Goal: Information Seeking & Learning: Learn about a topic

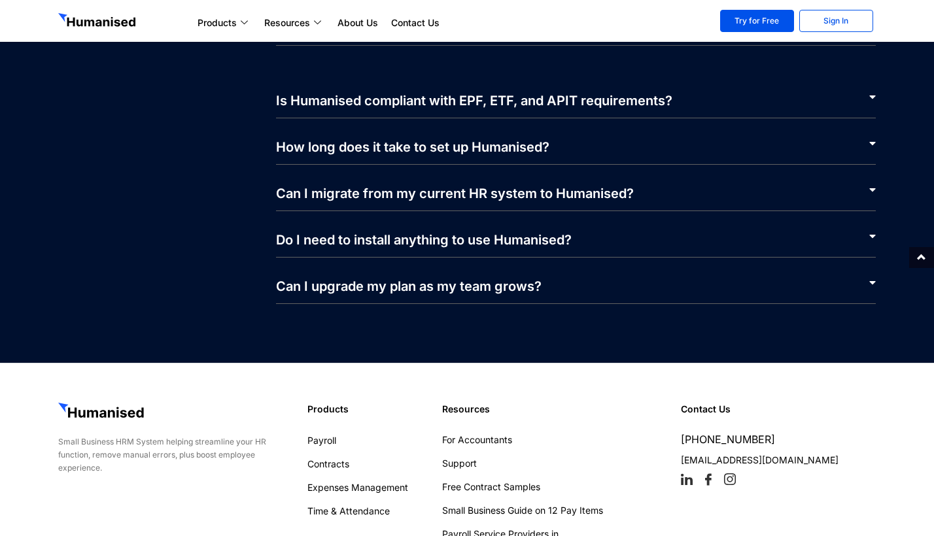
scroll to position [6024, 0]
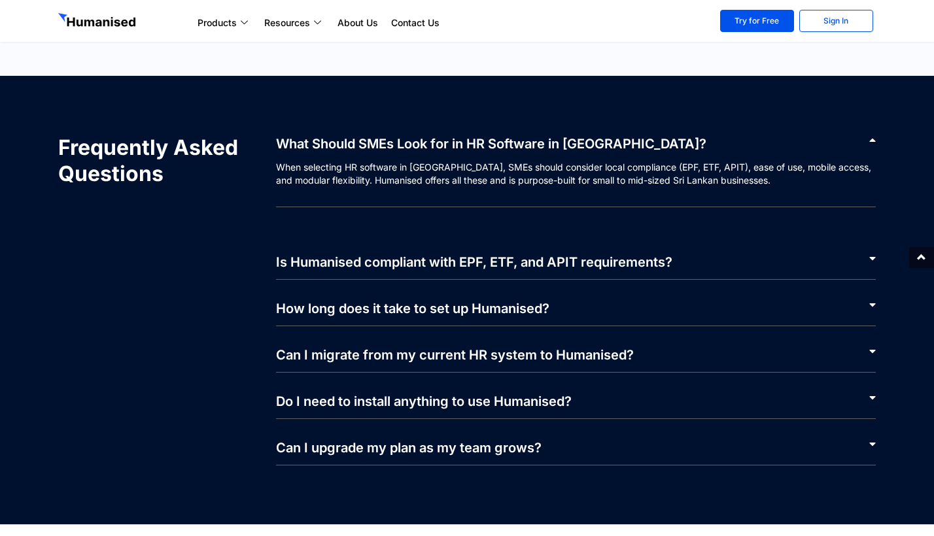
click at [567, 262] on link "Is Humanised compliant with EPF, ETF, and APIT requirements?" at bounding box center [474, 262] width 396 height 16
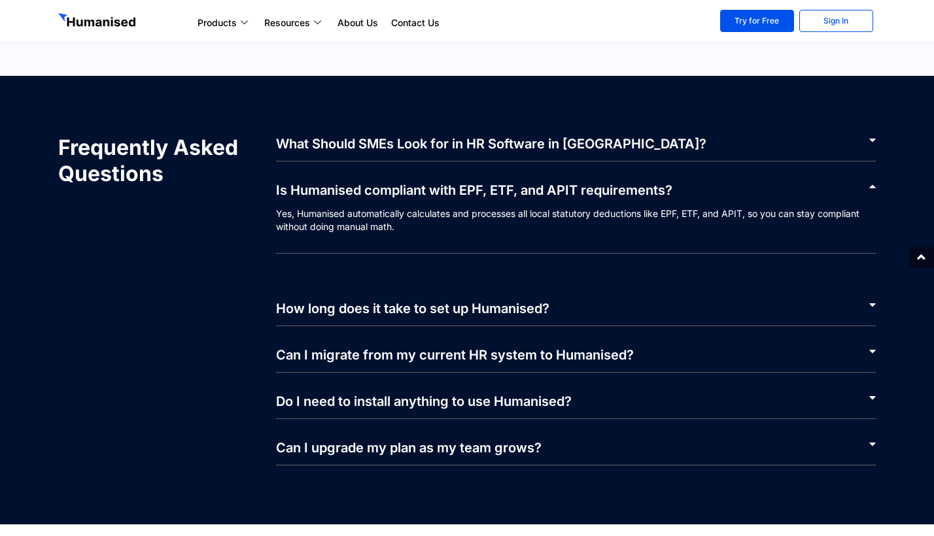
click at [504, 134] on div "Frequently Asked Questions What Should SMEs Look for in HR Software in [GEOGRAP…" at bounding box center [467, 300] width 831 height 344
click at [477, 147] on link "What Should SMEs Look for in HR Software in [GEOGRAPHIC_DATA]?" at bounding box center [491, 144] width 430 height 16
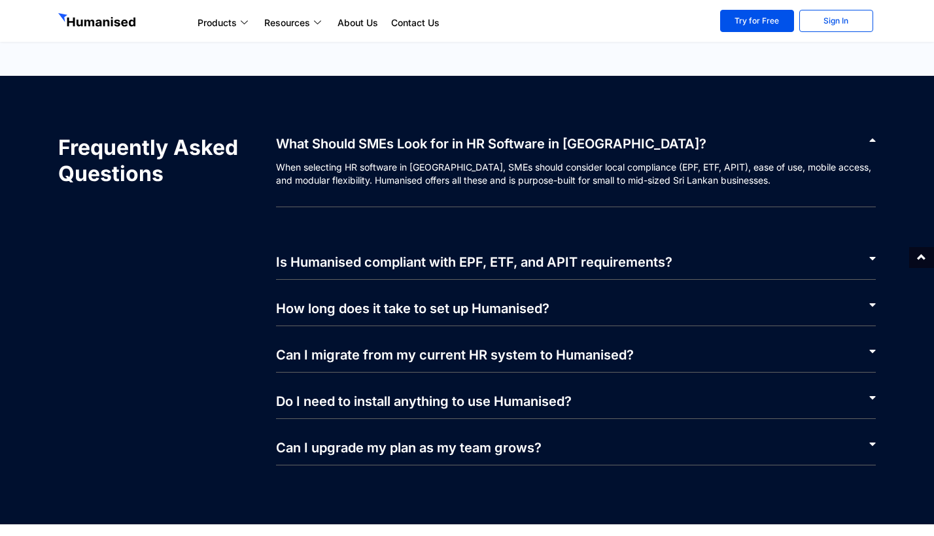
click at [345, 272] on div "Is Humanised compliant with EPF, ETF, and APIT requirements?" at bounding box center [576, 257] width 600 height 46
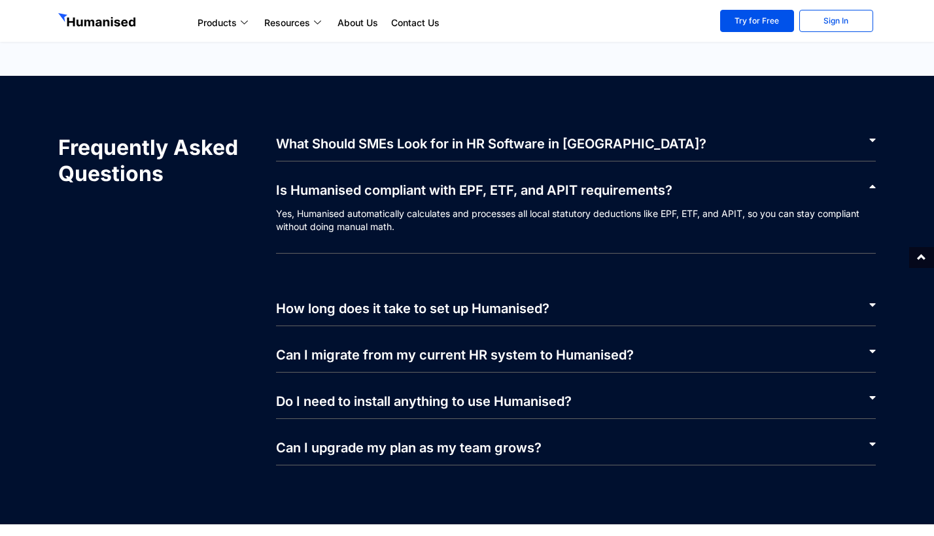
click at [321, 147] on link "What Should SMEs Look for in HR Software in [GEOGRAPHIC_DATA]?" at bounding box center [491, 144] width 430 height 16
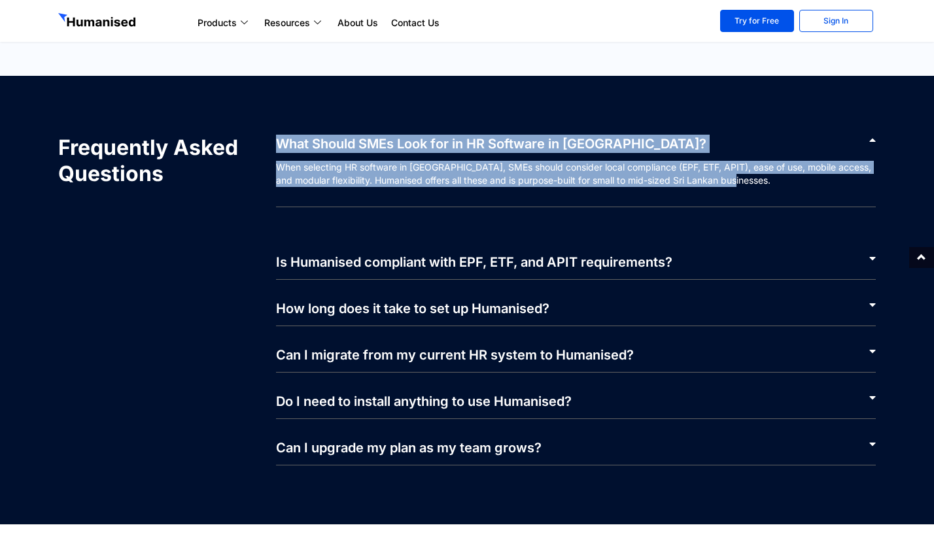
drag, startPoint x: 274, startPoint y: 137, endPoint x: 726, endPoint y: 188, distance: 454.9
click at [726, 189] on div "What Should SMEs Look for in HR Software in [GEOGRAPHIC_DATA]? When selecting H…" at bounding box center [570, 300] width 614 height 331
copy div "What Should SMEs Look for in HR Software in [GEOGRAPHIC_DATA]? When selecting H…"
click at [409, 260] on link "Is Humanised compliant with EPF, ETF, and APIT requirements?" at bounding box center [474, 262] width 396 height 16
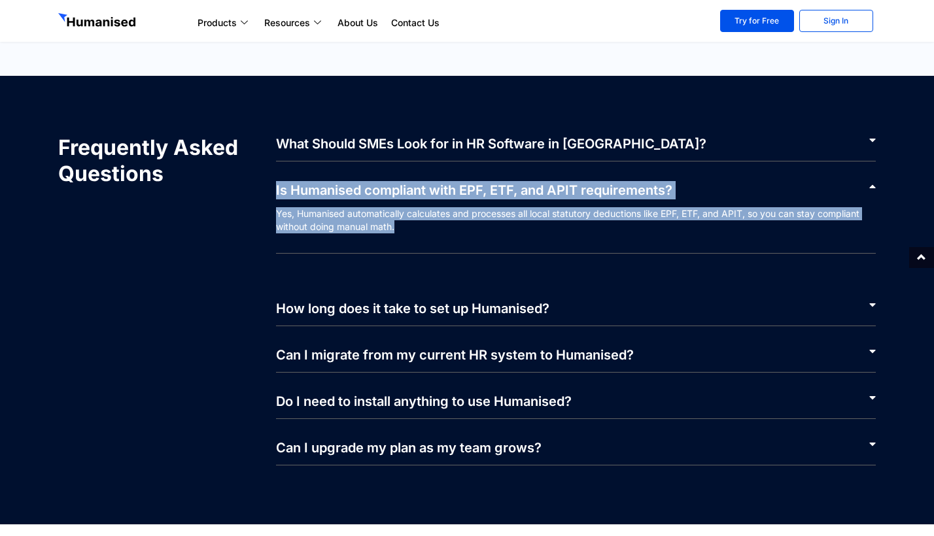
copy div "Is Humanised compliant with EPF, ETF, and APIT requirements? Yes, Humanised aut…"
drag, startPoint x: 271, startPoint y: 186, endPoint x: 477, endPoint y: 234, distance: 210.9
click at [477, 234] on div "What Should SMEs Look for in HR Software in [GEOGRAPHIC_DATA]? When selecting H…" at bounding box center [570, 300] width 614 height 331
click at [402, 307] on link "How long does it take to set up Humanised?" at bounding box center [412, 309] width 273 height 16
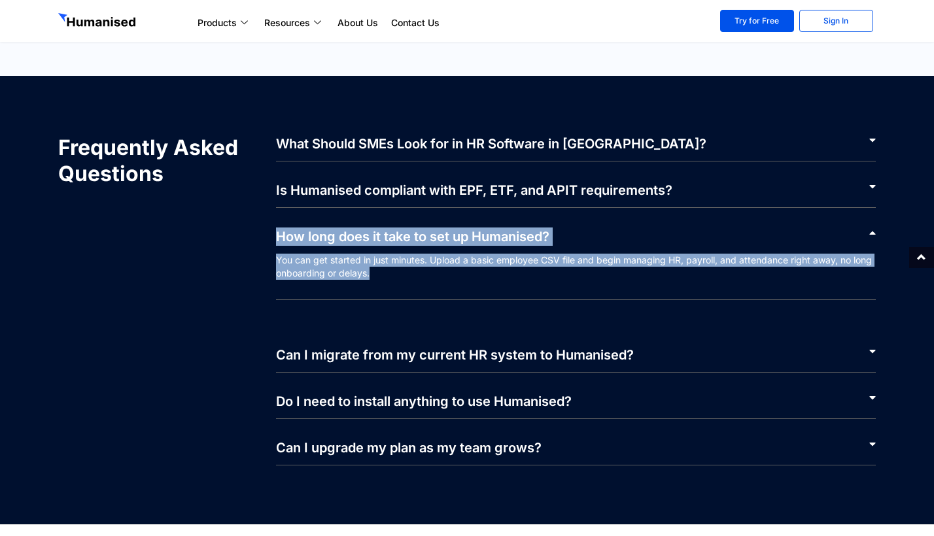
copy div "How long does it take to set up Humanised? You can get started in just minutes.…"
drag, startPoint x: 272, startPoint y: 234, endPoint x: 389, endPoint y: 277, distance: 125.0
click at [389, 277] on div "What Should SMEs Look for in HR Software in [GEOGRAPHIC_DATA]? When selecting H…" at bounding box center [570, 300] width 614 height 331
click at [358, 355] on link "Can I migrate from my current HR system to Humanised?" at bounding box center [455, 355] width 358 height 16
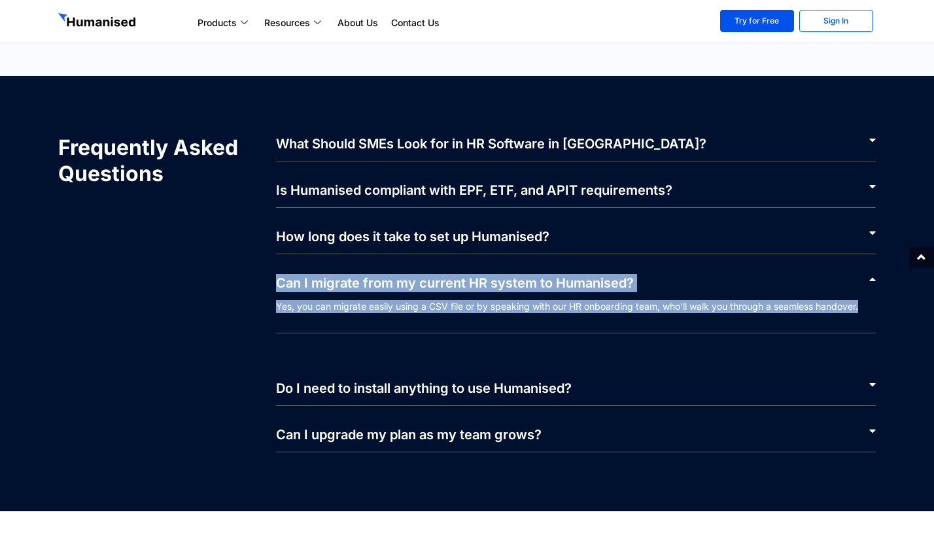
copy div "Can I migrate from my current HR system to Humanised? Yes, you can migrate easi…"
drag, startPoint x: 270, startPoint y: 277, endPoint x: 633, endPoint y: 336, distance: 367.1
click at [633, 336] on div "What Should SMEs Look for in HR Software in [GEOGRAPHIC_DATA]? When selecting H…" at bounding box center [570, 294] width 614 height 318
click at [414, 384] on link "Do I need to install anything to use Humanised?" at bounding box center [424, 389] width 296 height 16
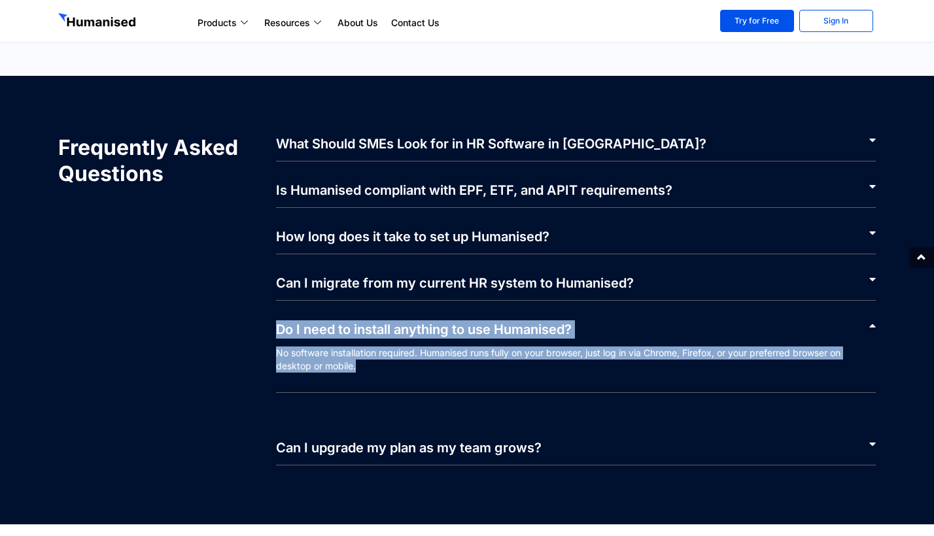
copy div "Do I need to install anything to use Humanised? No software installation requir…"
drag, startPoint x: 268, startPoint y: 324, endPoint x: 408, endPoint y: 366, distance: 145.5
click at [408, 367] on div "What Should SMEs Look for in HR Software in [GEOGRAPHIC_DATA]? When selecting H…" at bounding box center [570, 300] width 614 height 331
click at [303, 451] on link "Can I upgrade my plan as my team grows?" at bounding box center [409, 448] width 266 height 16
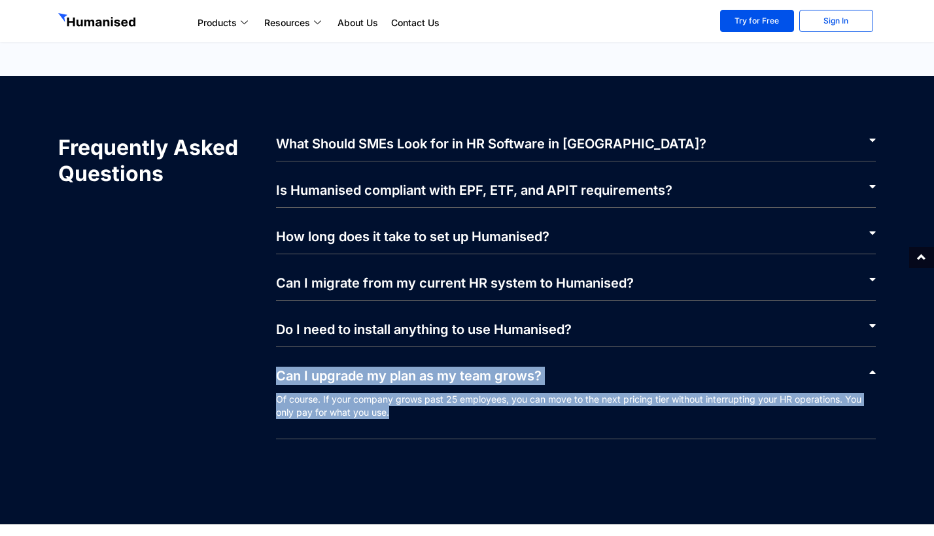
copy div "Can I upgrade my plan as my team grows? Of course. If your company grows past 2…"
drag, startPoint x: 269, startPoint y: 375, endPoint x: 420, endPoint y: 415, distance: 155.6
click at [420, 415] on div "What Should SMEs Look for in HR Software in [GEOGRAPHIC_DATA]? When selecting H…" at bounding box center [570, 300] width 614 height 331
